Goal: Information Seeking & Learning: Learn about a topic

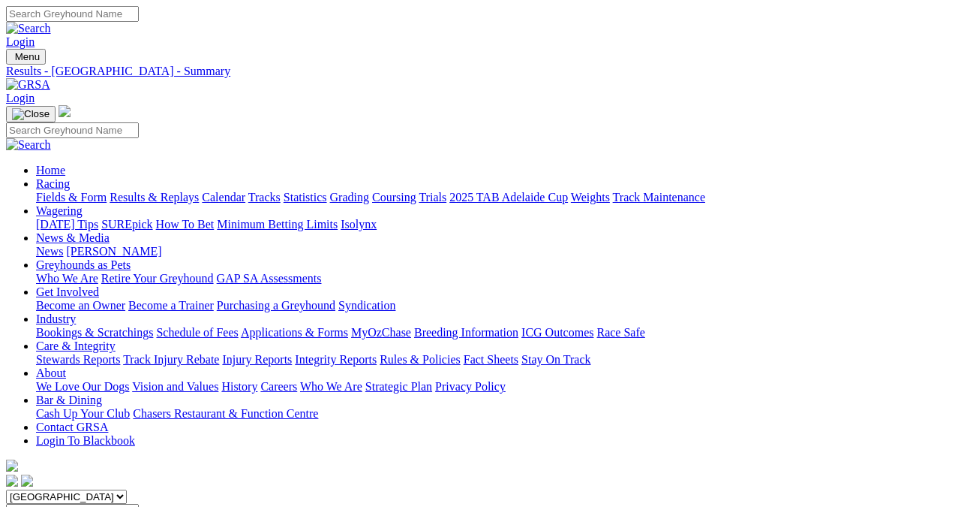
click at [168, 191] on link "Results & Replays" at bounding box center [154, 197] width 89 height 13
click at [166, 191] on link "Results & Replays" at bounding box center [154, 197] width 89 height 13
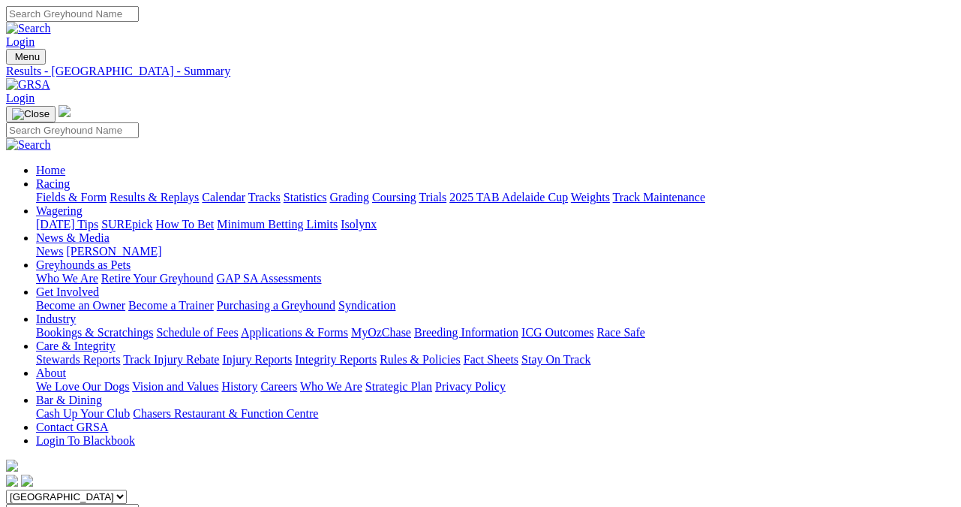
click at [45, 191] on link "Fields & Form" at bounding box center [71, 197] width 71 height 13
click at [44, 191] on link "Fields & Form" at bounding box center [71, 197] width 71 height 13
